Goal: Information Seeking & Learning: Check status

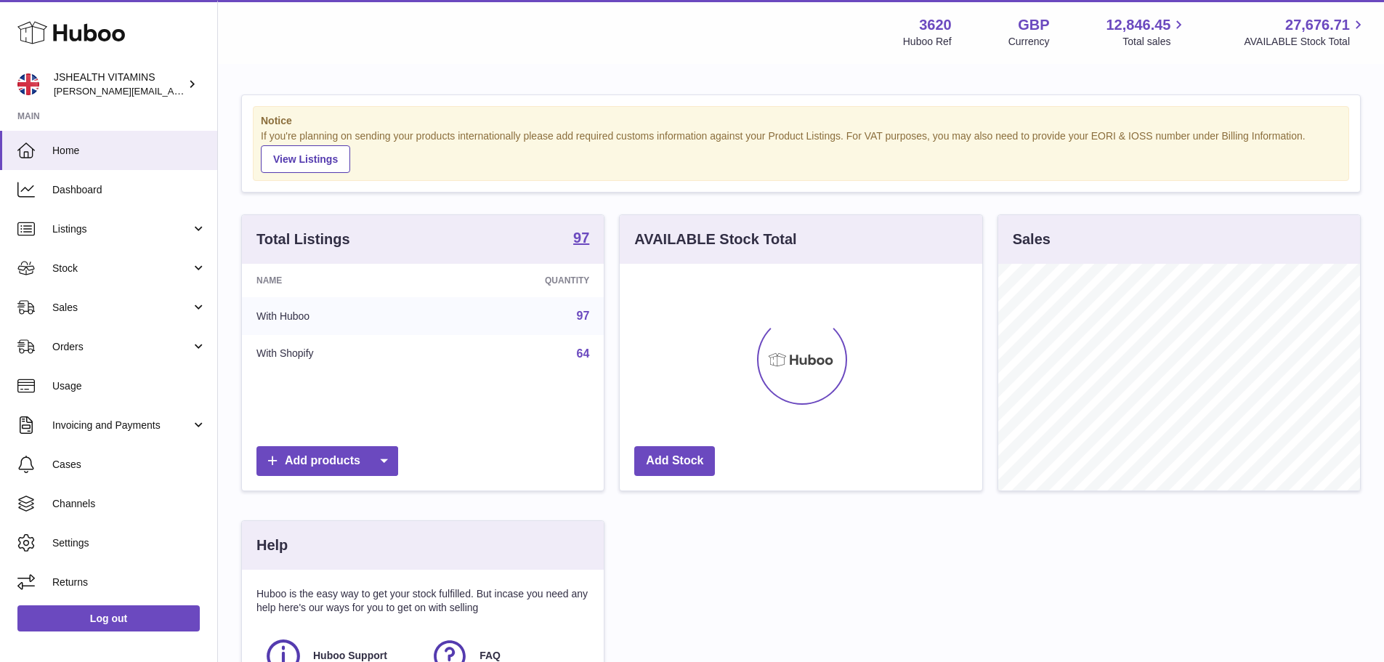
scroll to position [227, 362]
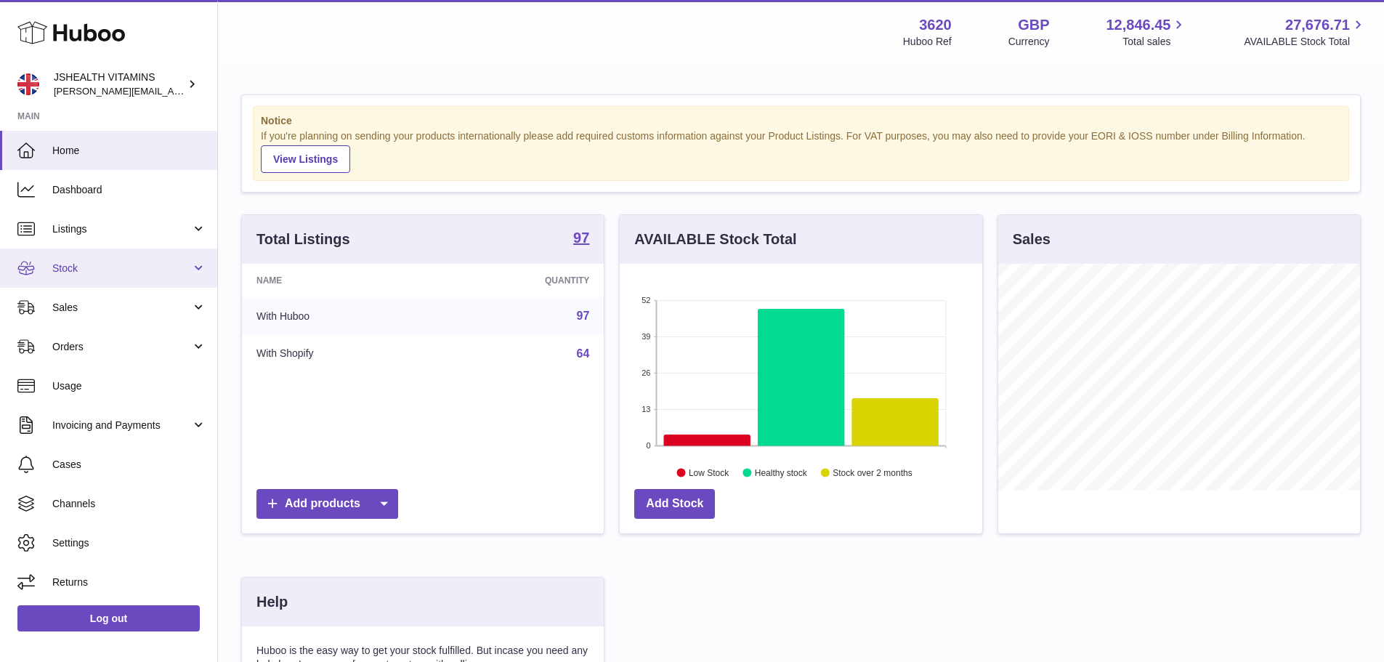
click at [82, 265] on span "Stock" at bounding box center [121, 268] width 139 height 14
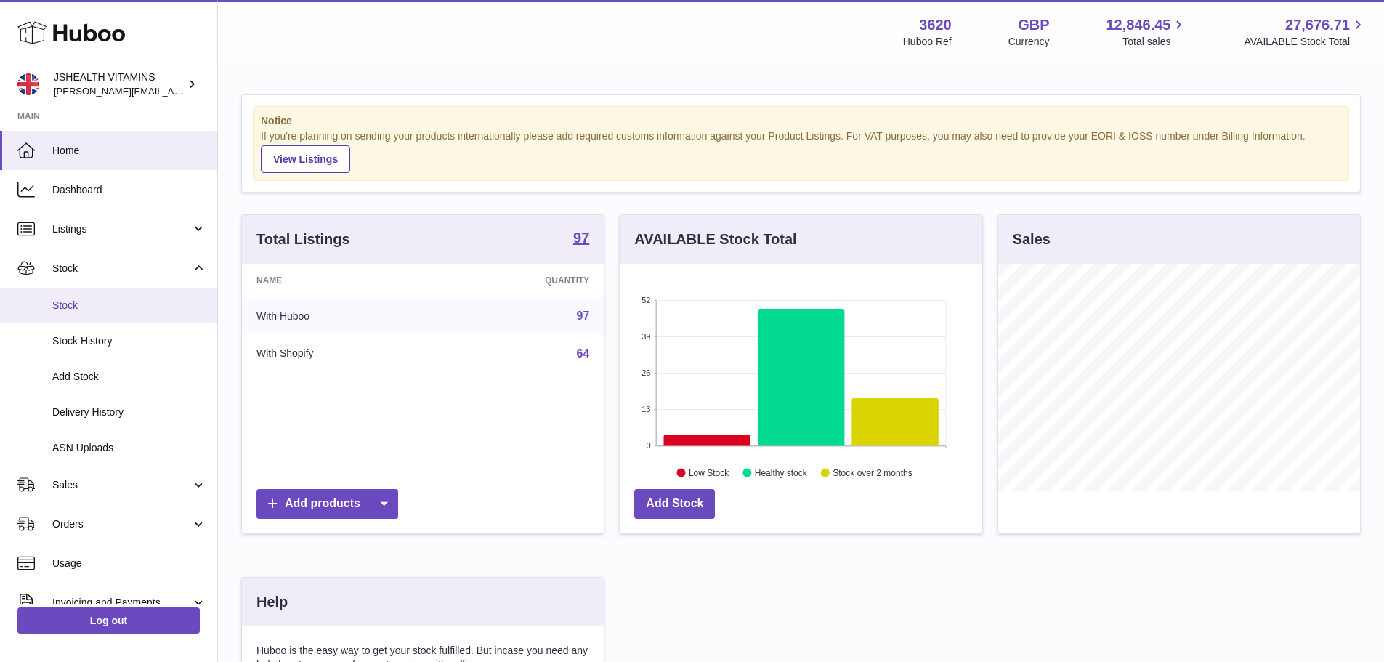
click at [76, 316] on link "Stock" at bounding box center [108, 306] width 217 height 36
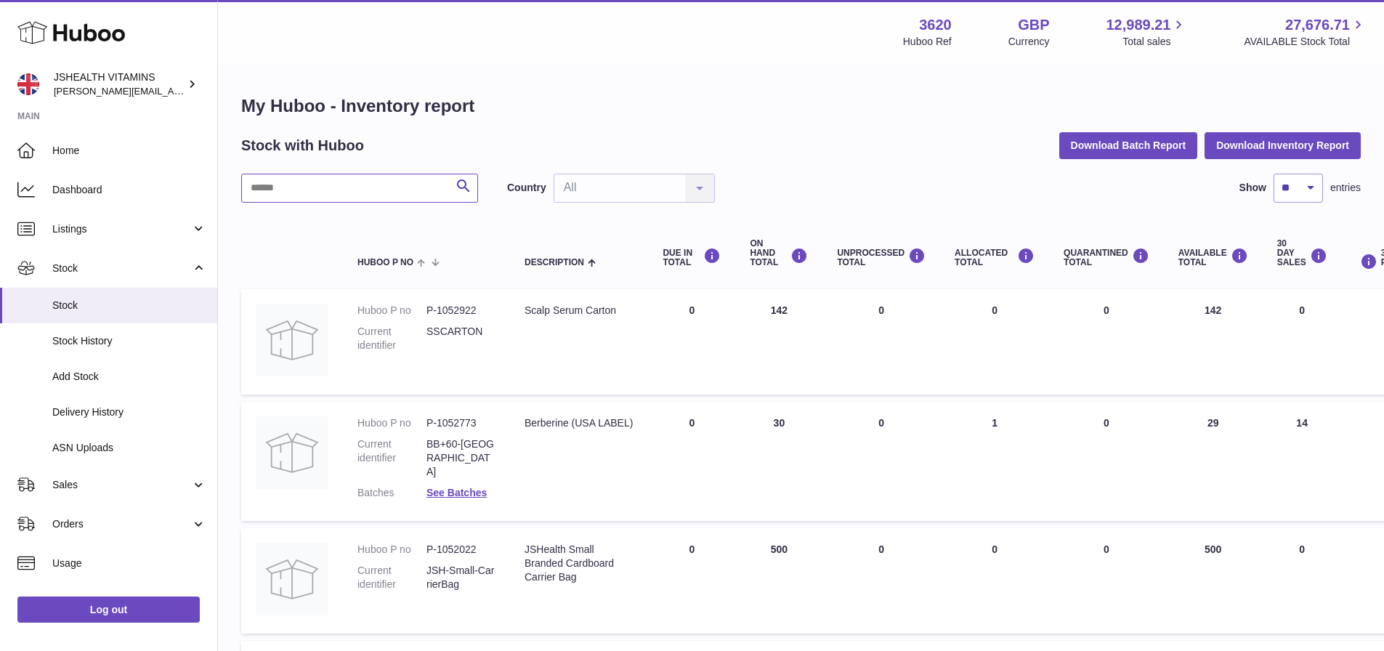
click at [277, 182] on input "text" at bounding box center [359, 188] width 237 height 29
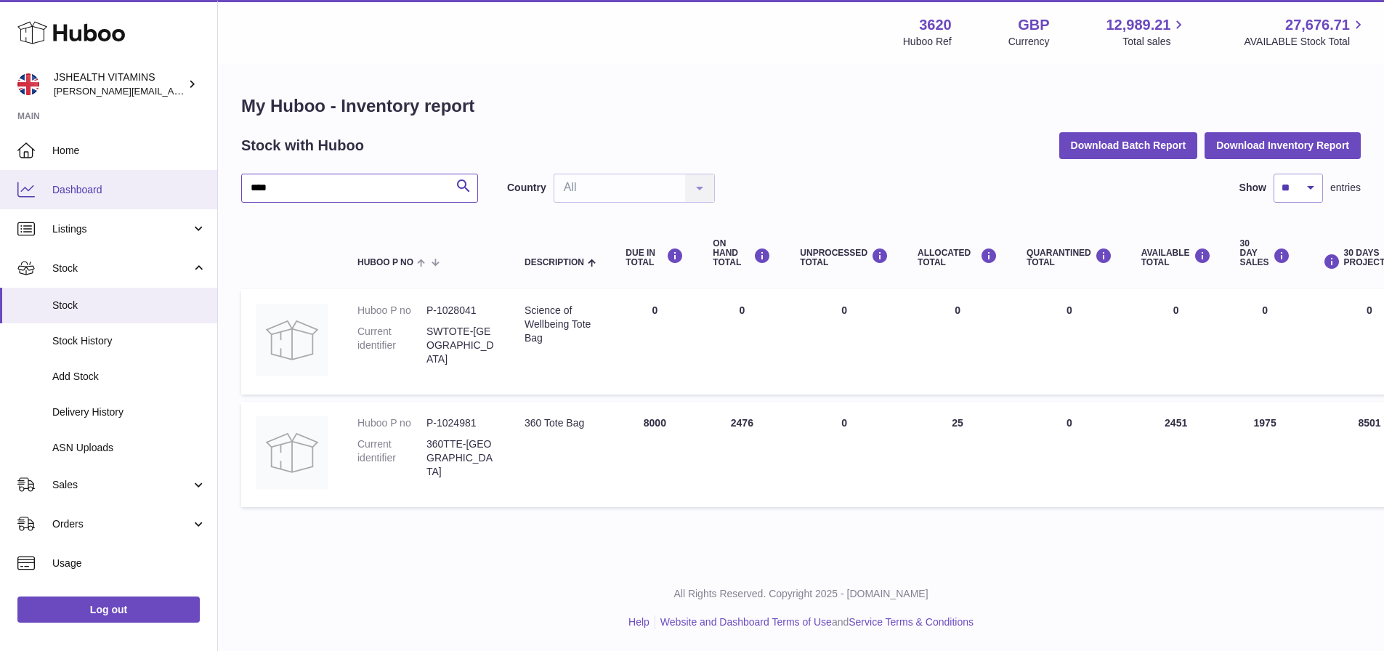
drag, startPoint x: 328, startPoint y: 193, endPoint x: 168, endPoint y: 205, distance: 160.9
click at [168, 205] on div "Huboo JSHEALTH VITAMINS [EMAIL_ADDRESS][DOMAIN_NAME] Main Home Dashboard Listin…" at bounding box center [692, 325] width 1384 height 651
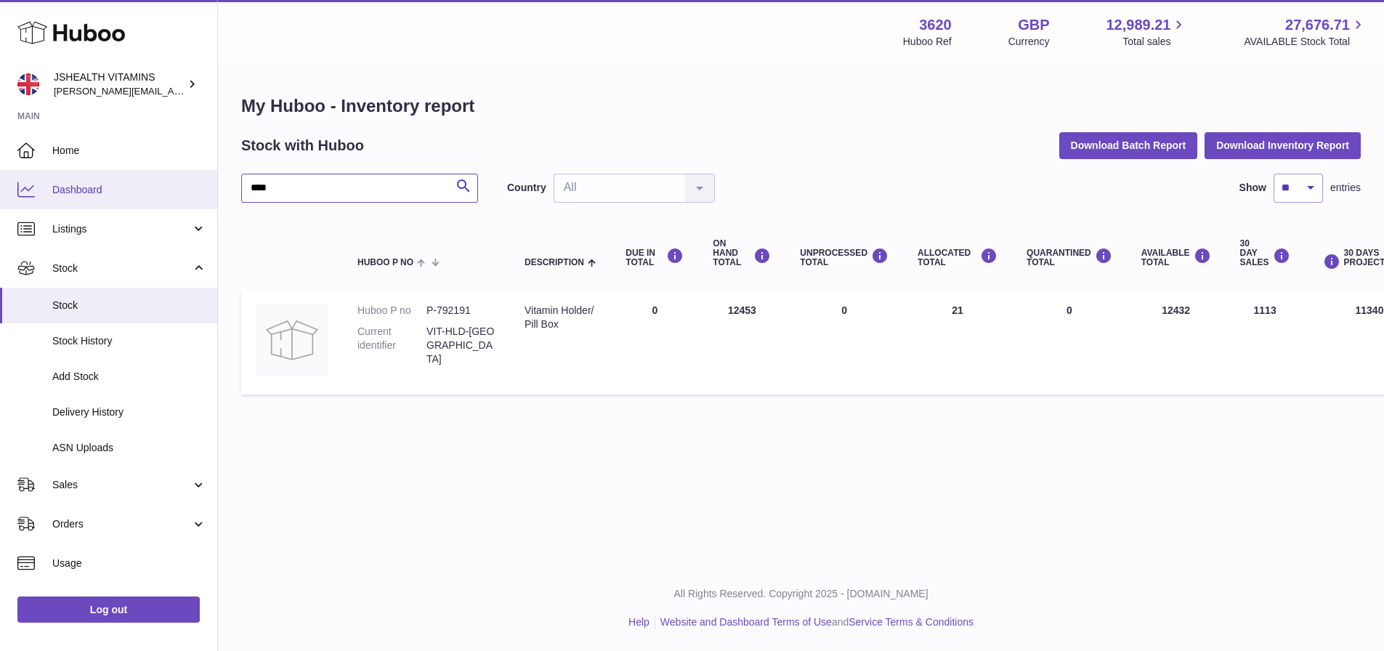
drag, startPoint x: 316, startPoint y: 190, endPoint x: 195, endPoint y: 205, distance: 122.2
click at [195, 205] on div "Huboo JSHEALTH VITAMINS [EMAIL_ADDRESS][DOMAIN_NAME] Main Home Dashboard Listin…" at bounding box center [692, 325] width 1384 height 651
drag, startPoint x: 445, startPoint y: 489, endPoint x: 179, endPoint y: 206, distance: 387.9
click at [445, 489] on div "Menu Huboo 3620 Huboo Ref GBP Currency 12,989.21 Total sales 27,676.71 AVAILABL…" at bounding box center [801, 282] width 1166 height 565
click at [264, 187] on input "****" at bounding box center [359, 188] width 237 height 29
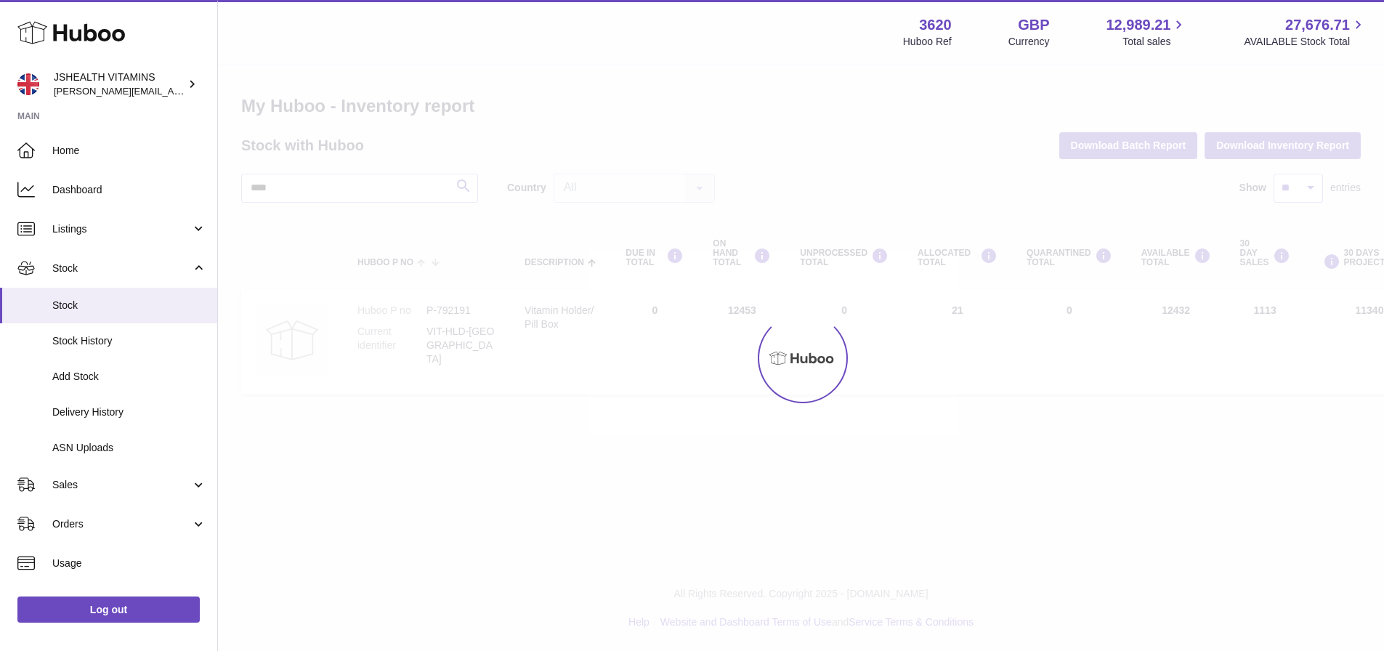
click at [322, 184] on div at bounding box center [801, 357] width 1166 height 585
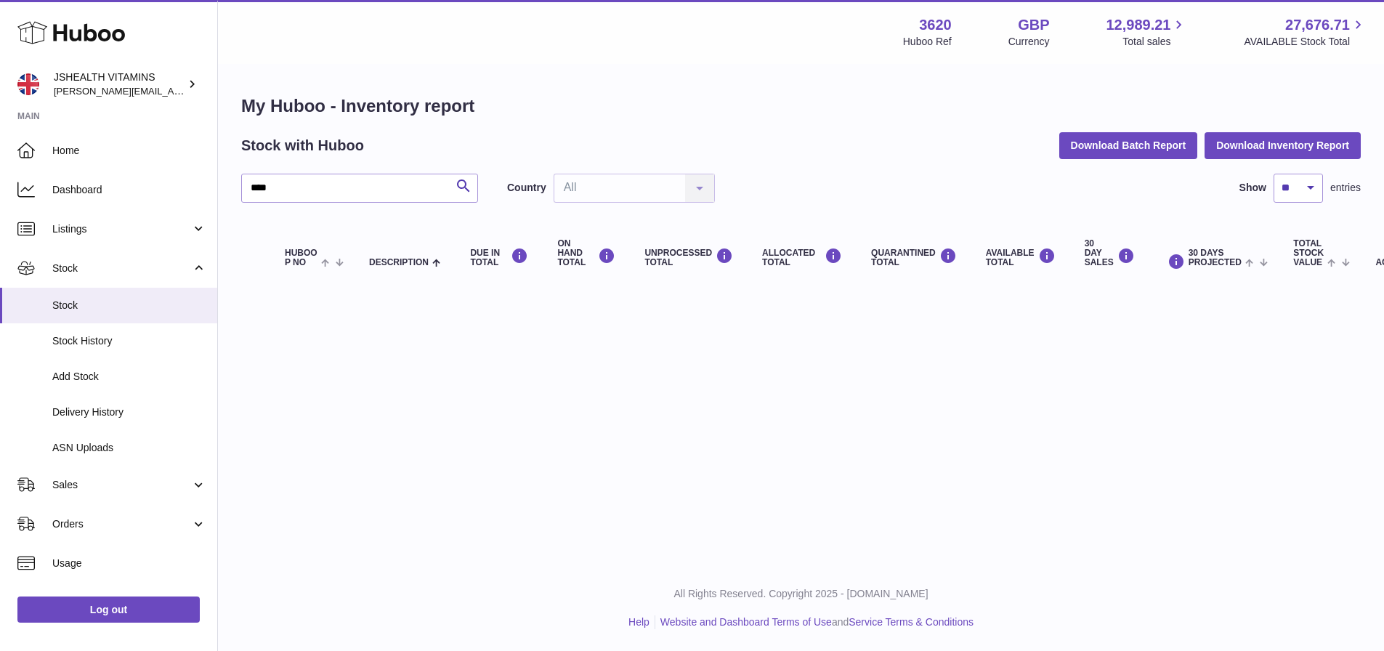
click at [320, 195] on div "Menu Huboo 3620 Huboo Ref GBP Currency 12,989.21 Total sales 27,676.71 AVAILABL…" at bounding box center [801, 159] width 1166 height 318
drag, startPoint x: 322, startPoint y: 192, endPoint x: 210, endPoint y: 195, distance: 111.9
click at [210, 195] on div "Huboo JSHEALTH VITAMINS [EMAIL_ADDRESS][DOMAIN_NAME] Main Home Dashboard Listin…" at bounding box center [692, 325] width 1384 height 651
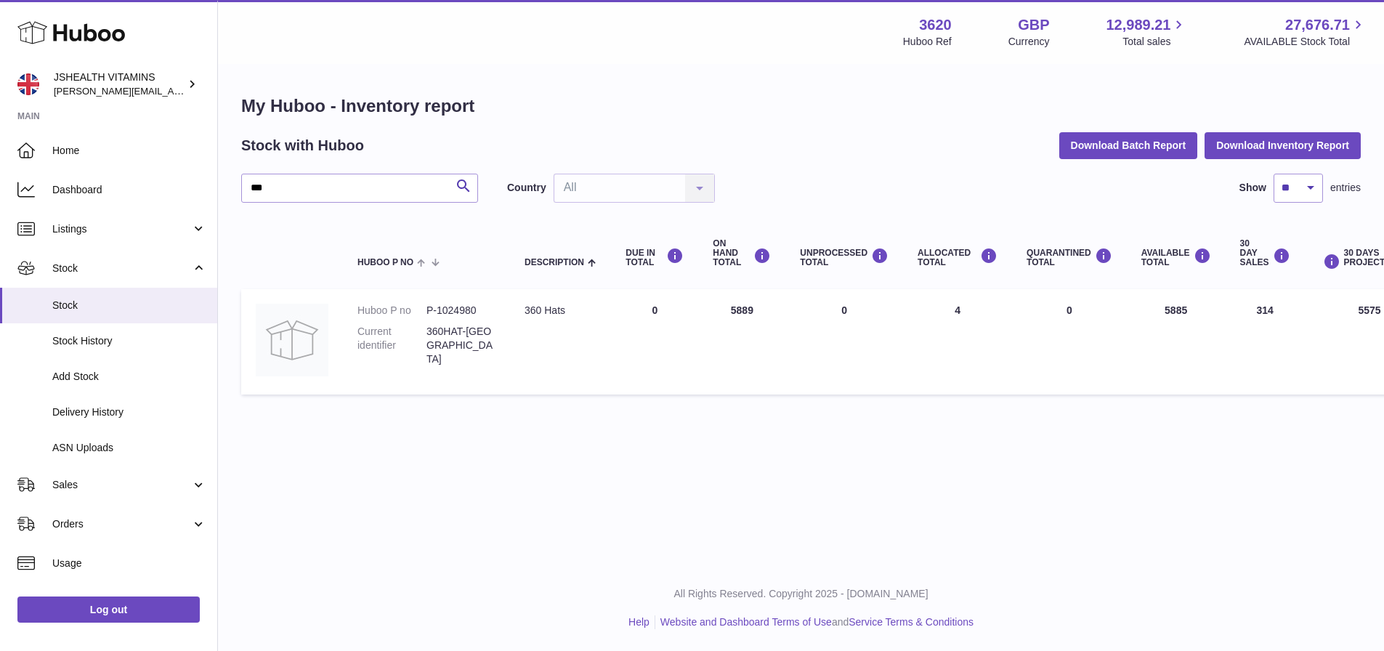
drag, startPoint x: 1156, startPoint y: 306, endPoint x: 1186, endPoint y: 325, distance: 34.9
click at [1187, 320] on td "AVAILABLE Total 5885" at bounding box center [1175, 341] width 99 height 105
drag, startPoint x: 293, startPoint y: 187, endPoint x: 180, endPoint y: 204, distance: 113.8
click at [180, 204] on div "Huboo JSHEALTH VITAMINS [EMAIL_ADDRESS][DOMAIN_NAME] Main Home Dashboard Listin…" at bounding box center [692, 325] width 1384 height 651
type input "*"
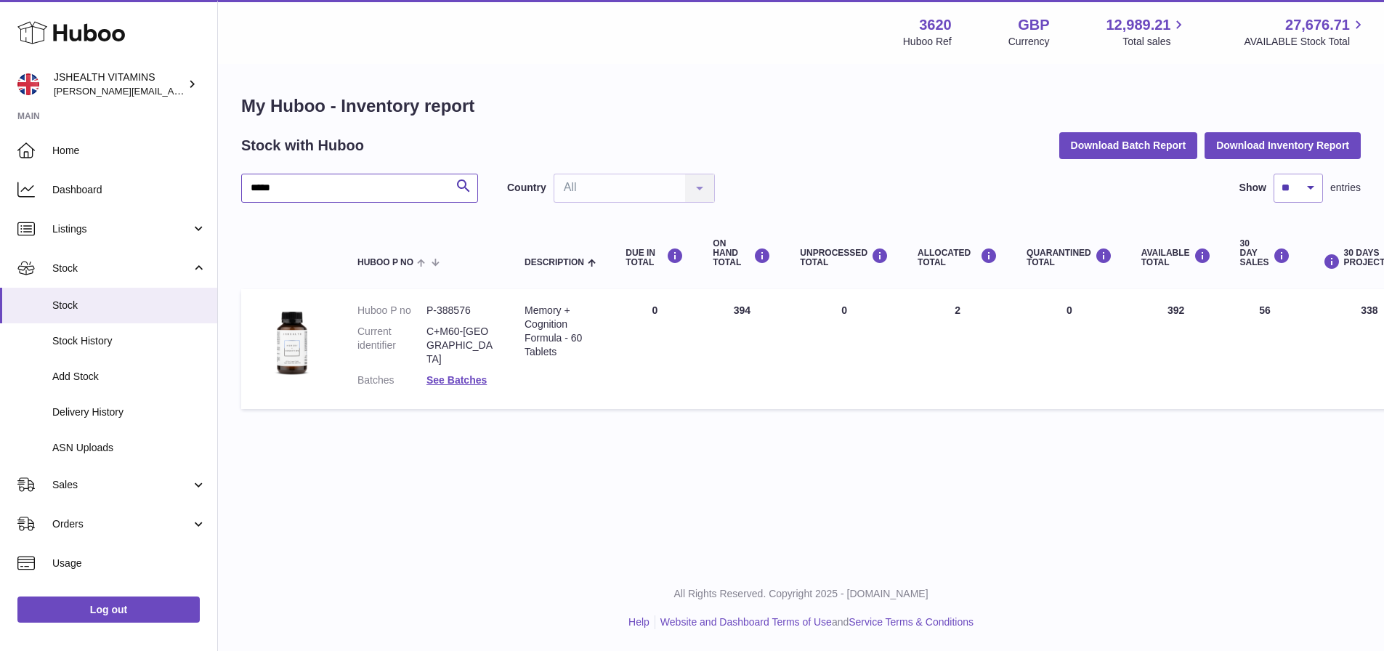
type input "*****"
